Goal: Transaction & Acquisition: Purchase product/service

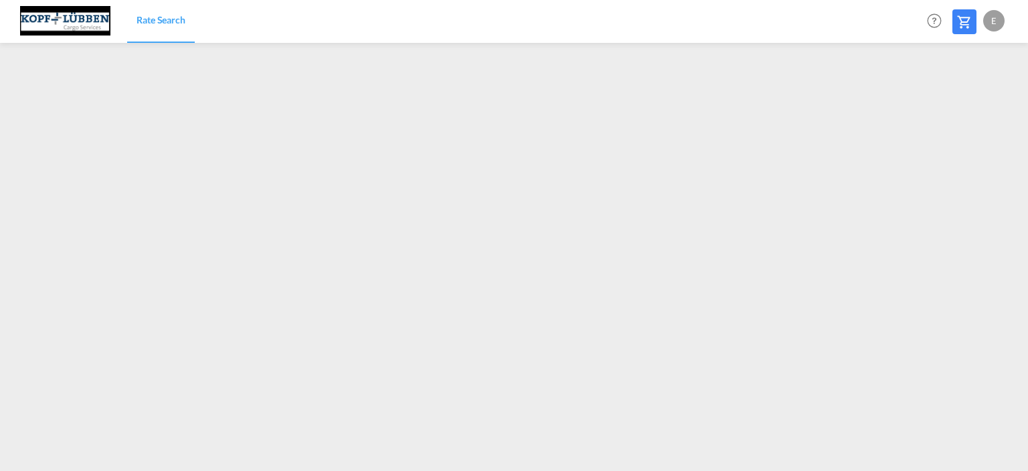
click at [993, 24] on div "E" at bounding box center [993, 20] width 21 height 21
click at [955, 111] on button "Logout" at bounding box center [978, 102] width 87 height 27
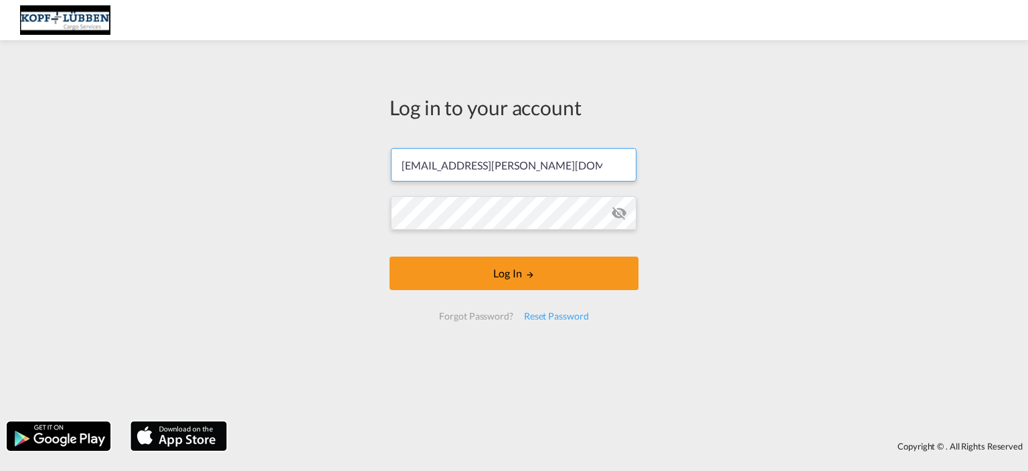
click at [515, 166] on form "[EMAIL_ADDRESS][PERSON_NAME][DOMAIN_NAME] Log In Forgot Password? Reset Password" at bounding box center [514, 234] width 249 height 199
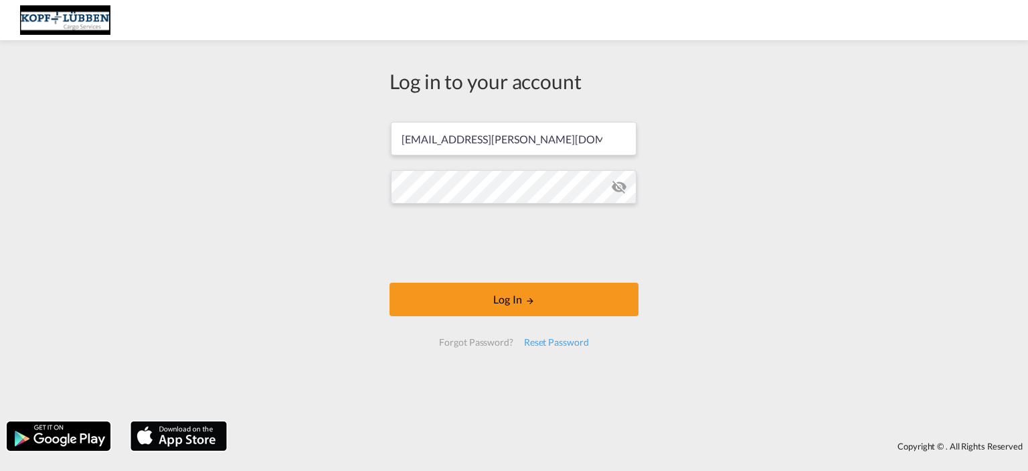
click at [515, 166] on form "Export-Bremen@kopf-luebben.com Log In Forgot Password? Reset Password" at bounding box center [514, 233] width 249 height 251
click at [503, 125] on input "Export-Bremen@kopf-luebben.com" at bounding box center [514, 138] width 246 height 33
type input "c.bender@kopf-luebben.com"
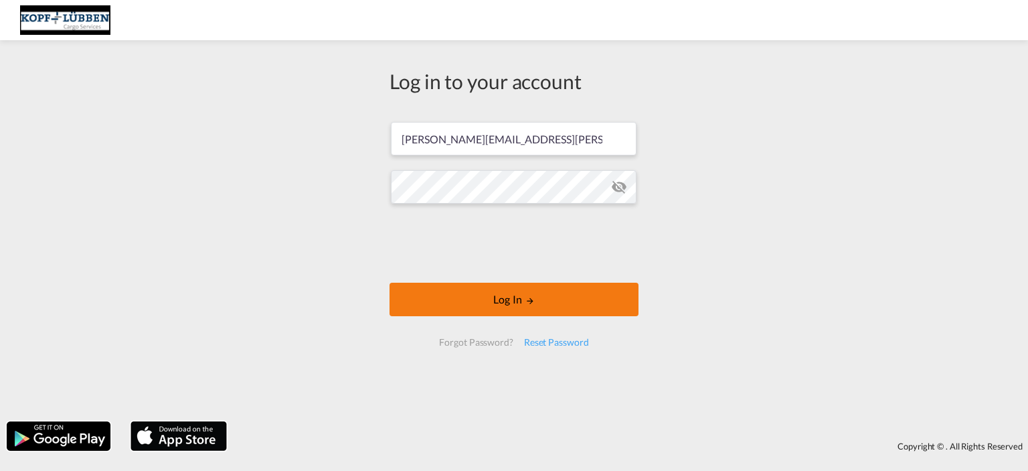
click at [469, 297] on button "Log In" at bounding box center [514, 298] width 249 height 33
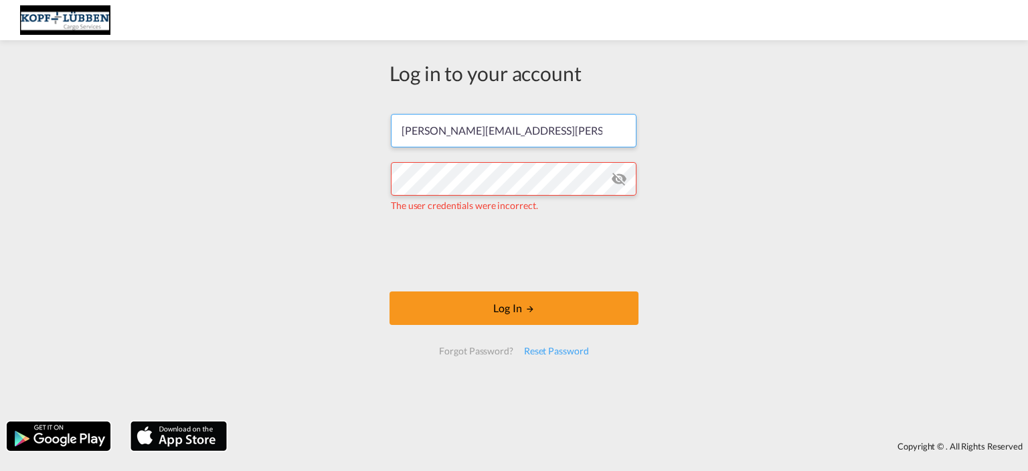
click at [489, 141] on input "c.bender@kopf-luebben.com" at bounding box center [514, 130] width 246 height 33
click at [488, 131] on input "c.bender@kopf-luebben.com" at bounding box center [514, 130] width 246 height 33
click at [487, 131] on input "c.bender@kopf-luebben.com" at bounding box center [514, 130] width 246 height 33
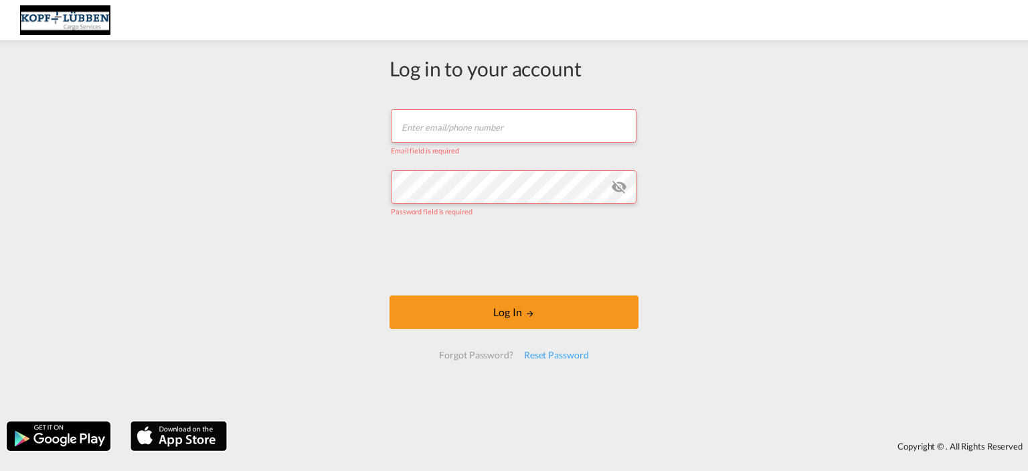
click at [439, 116] on input "text" at bounding box center [514, 125] width 246 height 33
click at [436, 110] on input "text" at bounding box center [514, 125] width 246 height 33
type input "c.bender@kopf-luebben.com"
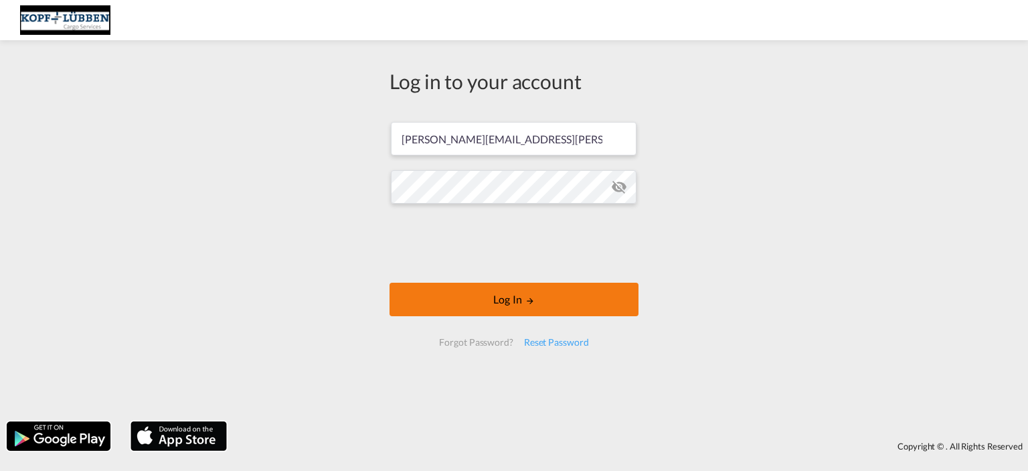
click at [475, 295] on button "Log In" at bounding box center [514, 298] width 249 height 33
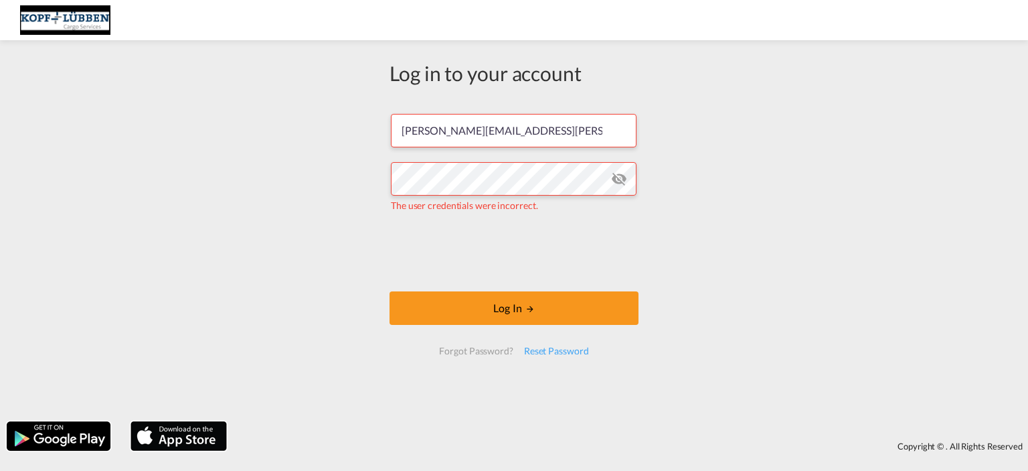
click at [616, 178] on md-icon "icon-eye-off" at bounding box center [619, 179] width 16 height 16
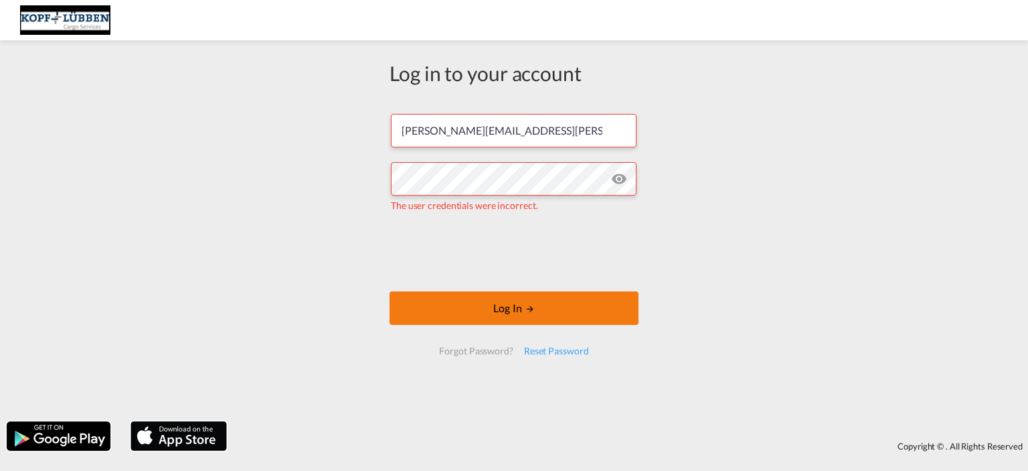
click at [476, 305] on button "Log In" at bounding box center [514, 307] width 249 height 33
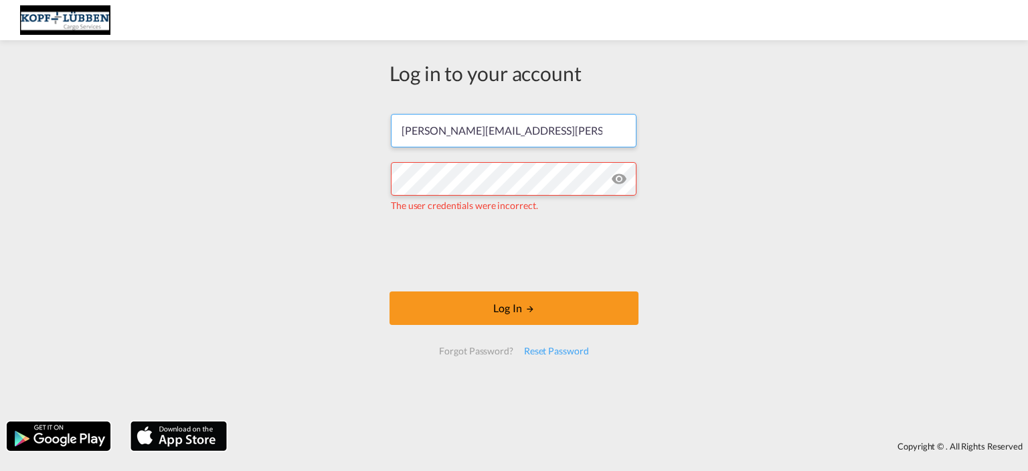
click at [444, 133] on input "c.bender@kopf-luebben.com" at bounding box center [514, 130] width 246 height 33
click at [442, 132] on input "c.bender@kopf-luebben.com" at bounding box center [514, 130] width 246 height 33
click at [442, 131] on input "c.bender@kopf-luebben.com" at bounding box center [514, 130] width 246 height 33
click at [442, 132] on input "c.bender@kopf-luebben.com" at bounding box center [514, 130] width 246 height 33
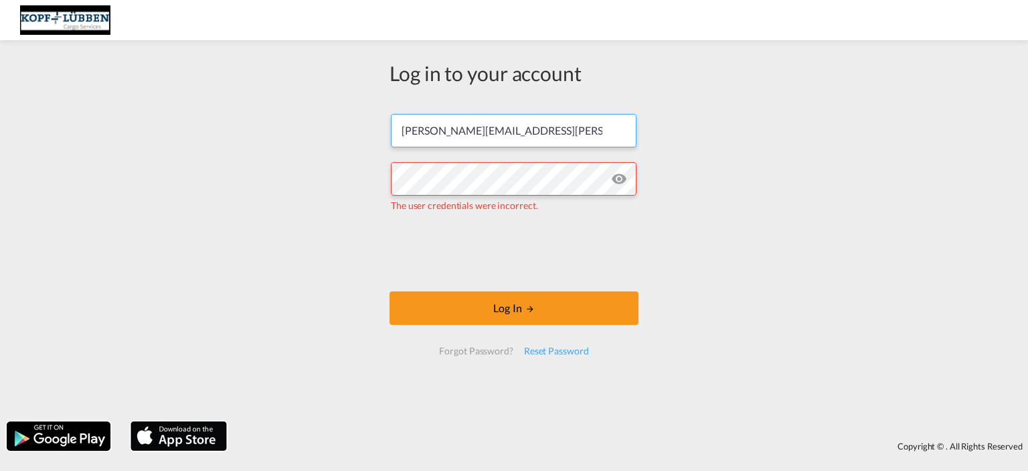
click at [578, 136] on input "c.bender@kopf-luebben.com" at bounding box center [514, 130] width 246 height 33
click at [432, 136] on input "c.bender@kopf-luebben.com" at bounding box center [514, 130] width 246 height 33
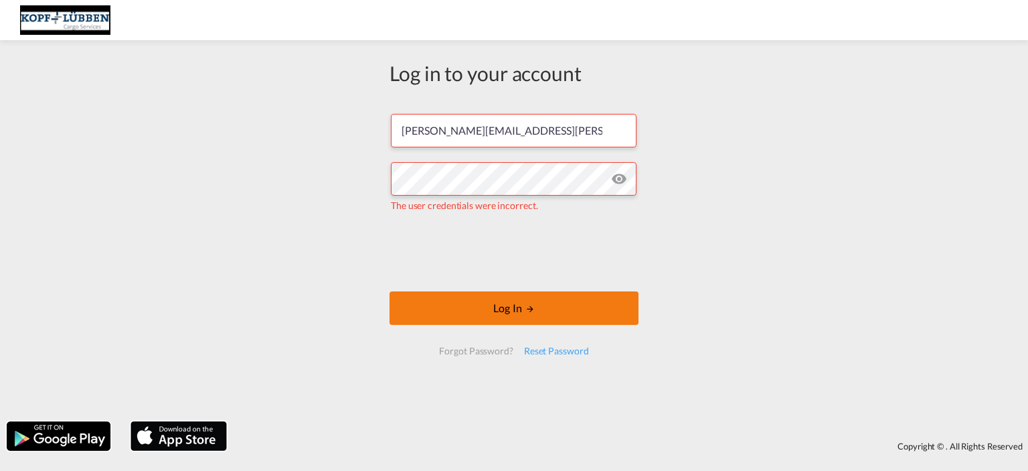
click at [433, 308] on button "Log In" at bounding box center [514, 307] width 249 height 33
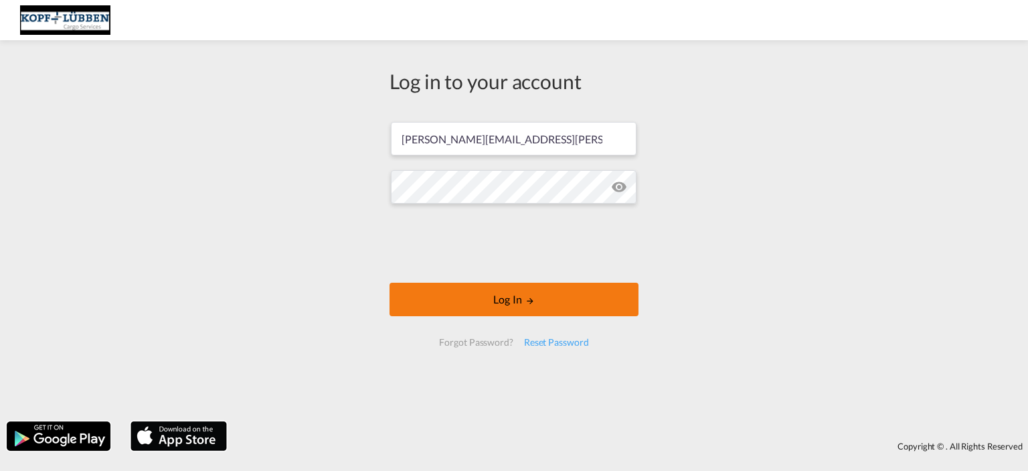
click at [466, 285] on button "Log In" at bounding box center [514, 298] width 249 height 33
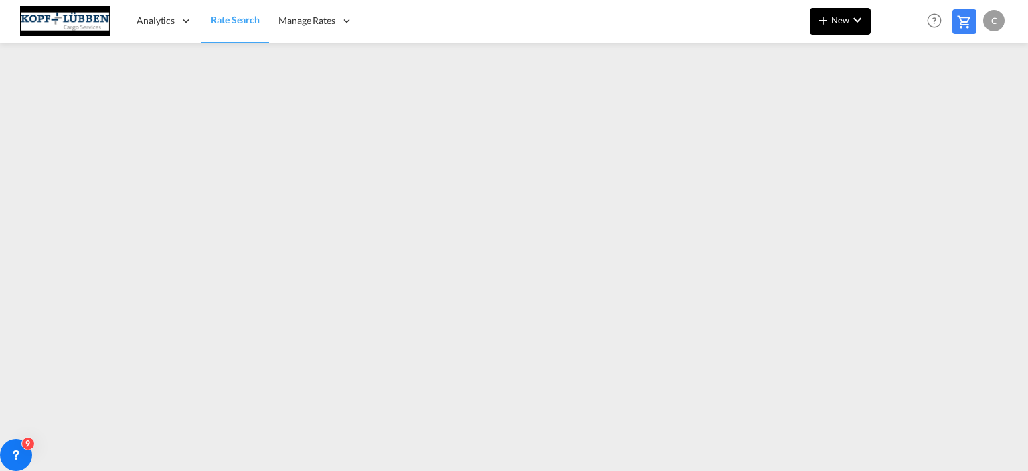
click at [849, 20] on span "New" at bounding box center [840, 20] width 50 height 11
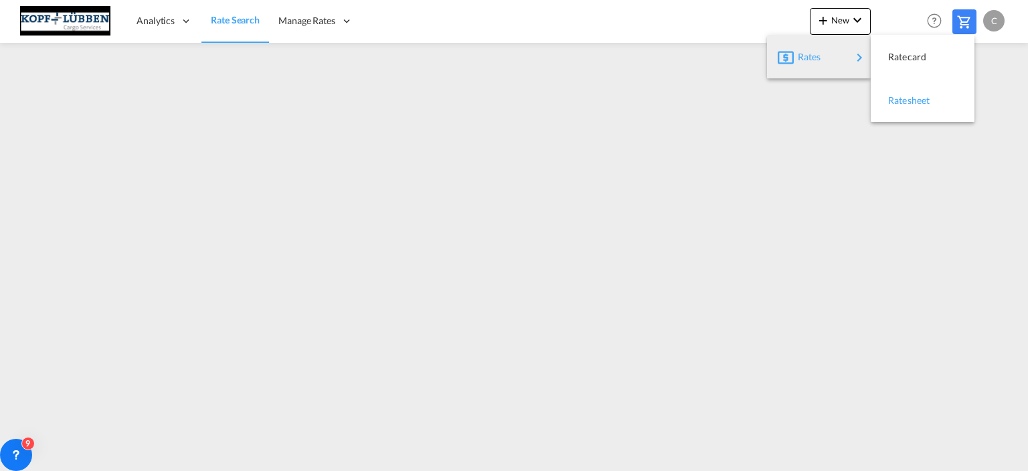
click at [904, 106] on div "Ratesheet" at bounding box center [913, 100] width 50 height 33
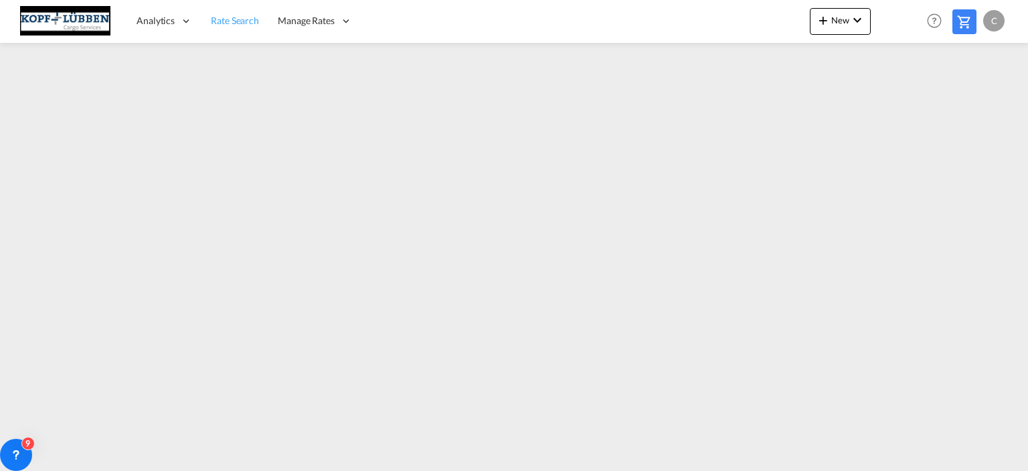
click at [234, 18] on span "Rate Search" at bounding box center [235, 20] width 48 height 11
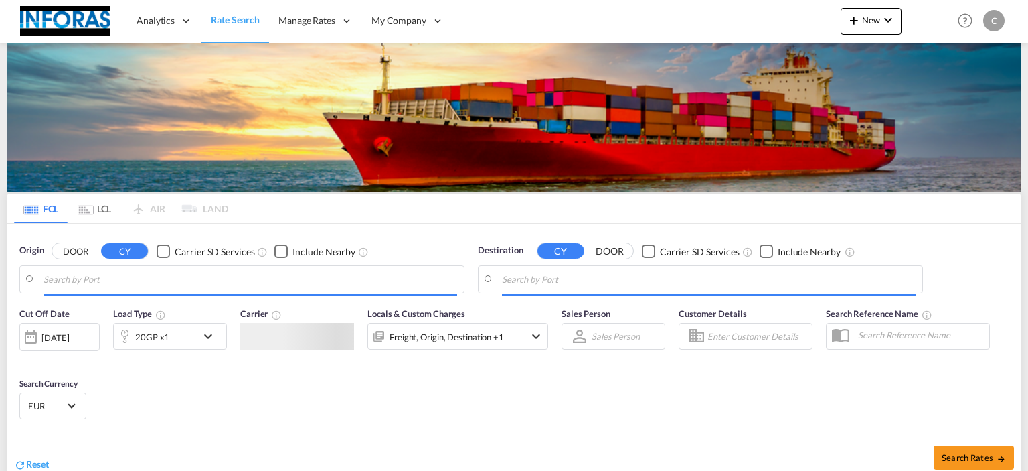
type input "[GEOGRAPHIC_DATA], [GEOGRAPHIC_DATA]"
type input "[GEOGRAPHIC_DATA], ZADUR"
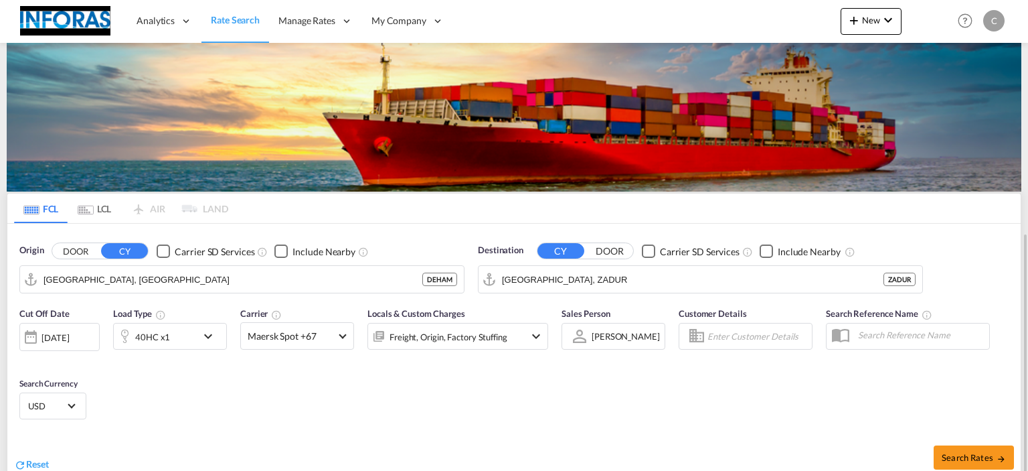
scroll to position [166, 0]
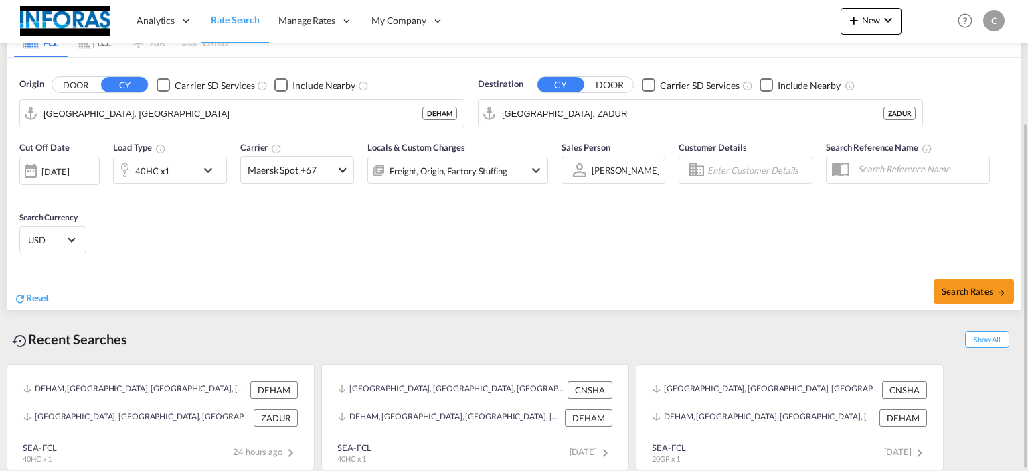
click at [421, 301] on div "Reset" at bounding box center [265, 287] width 503 height 37
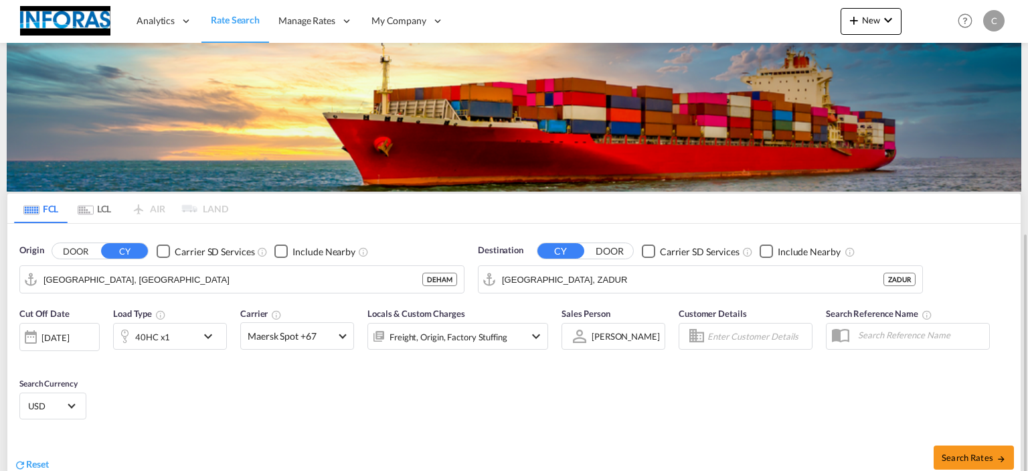
scroll to position [134, 0]
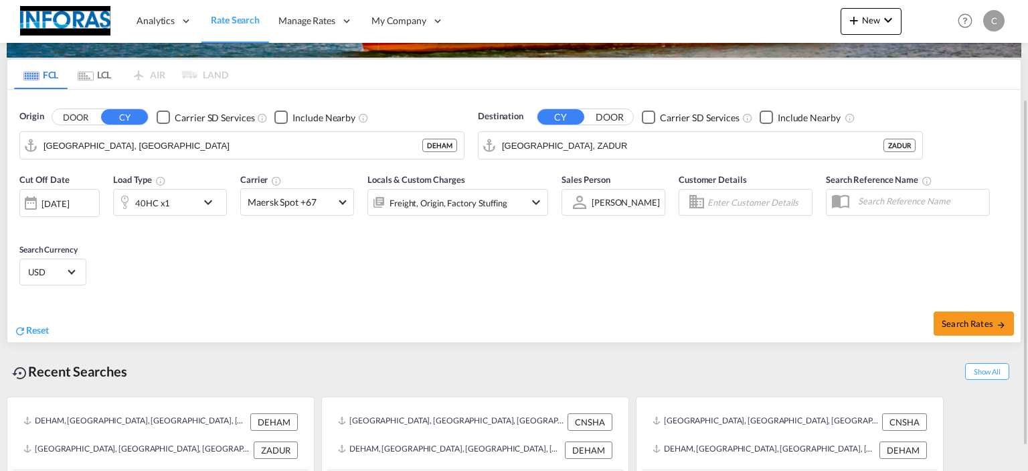
click at [299, 334] on div "Reset" at bounding box center [265, 319] width 503 height 37
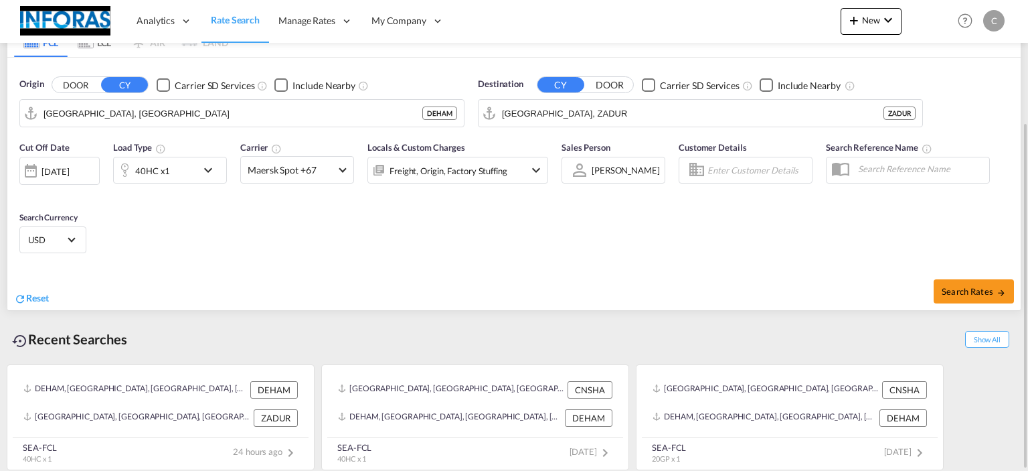
scroll to position [0, 0]
